Goal: Information Seeking & Learning: Check status

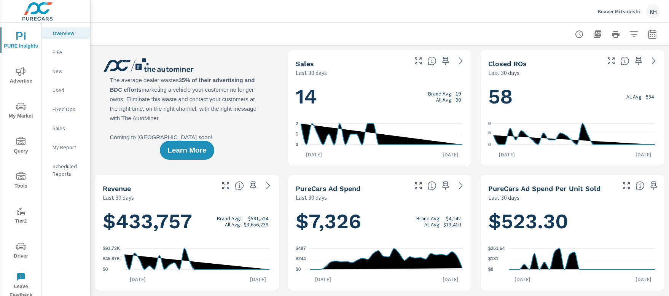
click at [22, 248] on icon "nav menu" at bounding box center [20, 246] width 9 height 9
